Goal: Information Seeking & Learning: Compare options

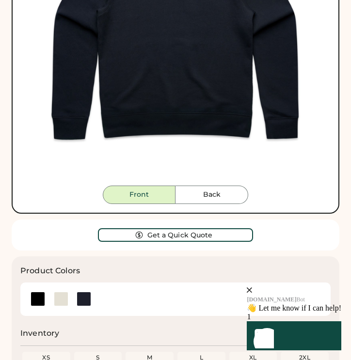
scroll to position [259, 0]
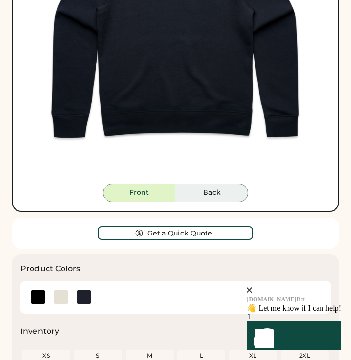
click at [204, 192] on button "Back" at bounding box center [211, 193] width 73 height 18
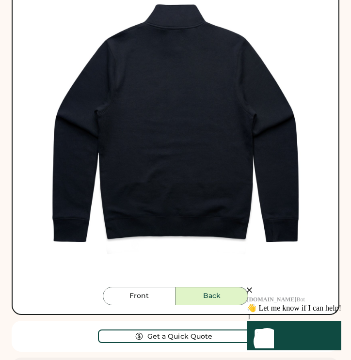
scroll to position [155, 0]
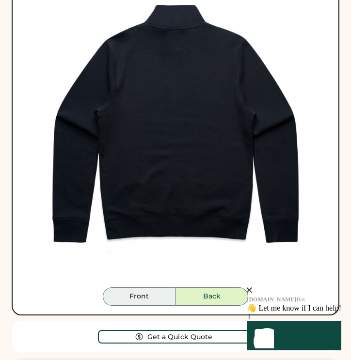
click at [142, 295] on button "Front" at bounding box center [139, 296] width 73 height 18
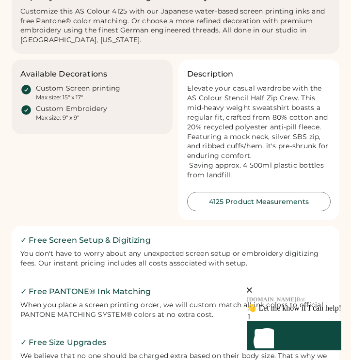
scroll to position [790, 0]
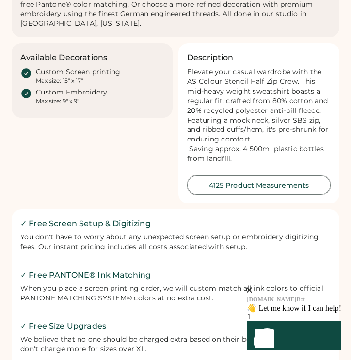
click at [222, 184] on button "4125 Product Measurements" at bounding box center [258, 184] width 143 height 19
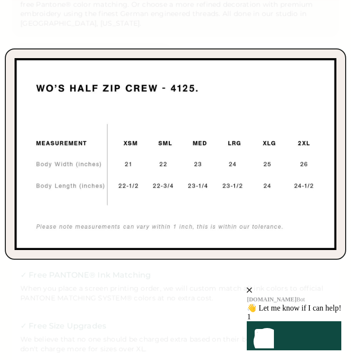
click at [118, 326] on div at bounding box center [175, 180] width 351 height 360
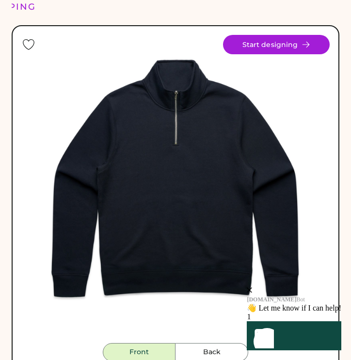
scroll to position [0, 0]
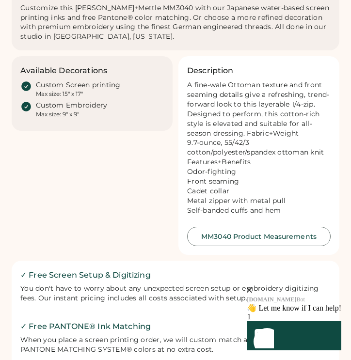
scroll to position [777, 0]
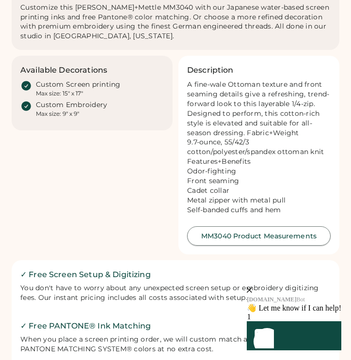
click at [265, 234] on button "MM3040 Product Measurements" at bounding box center [258, 235] width 143 height 19
